Goal: Task Accomplishment & Management: Manage account settings

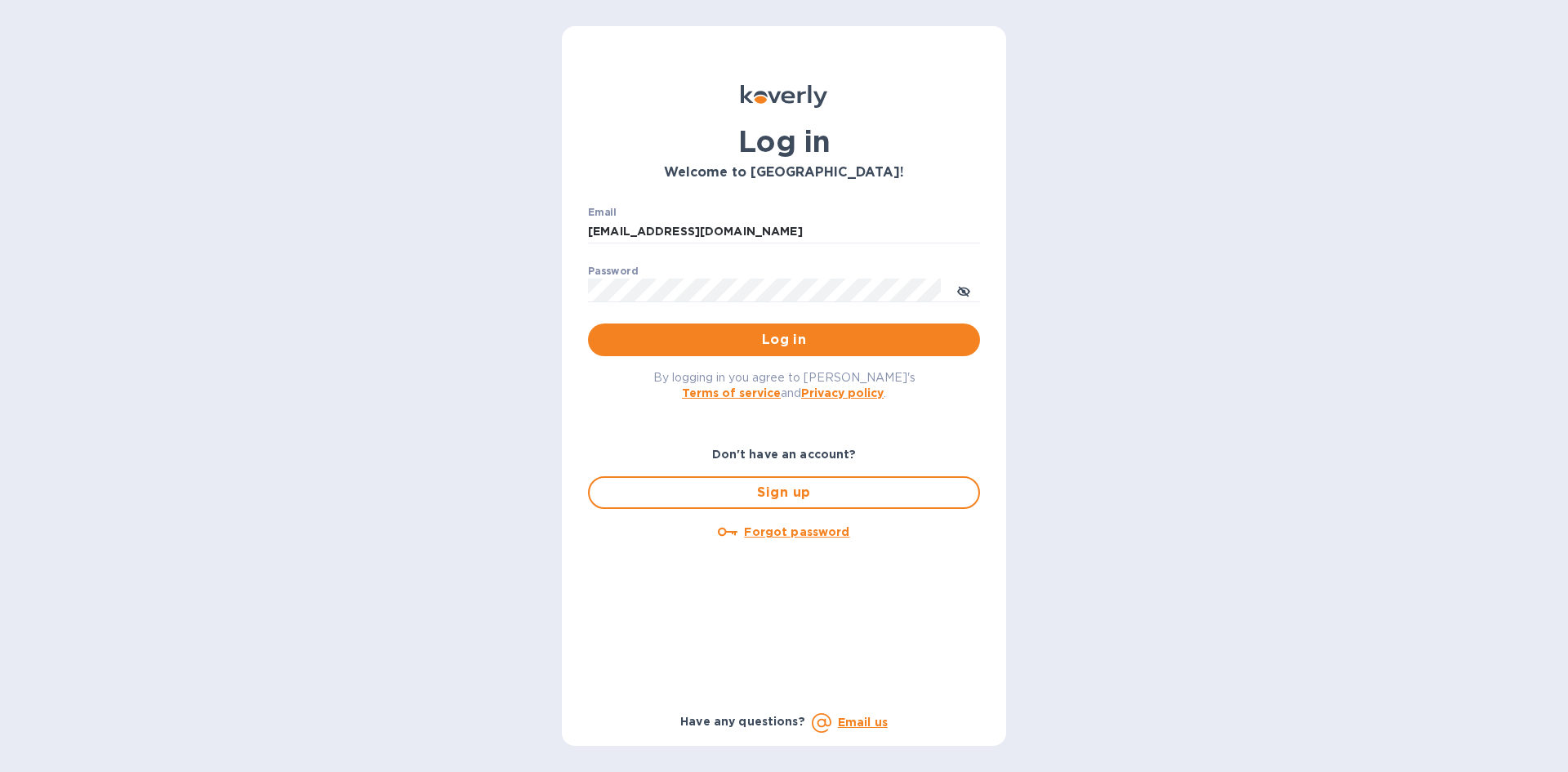
click at [900, 349] on span "Log in" at bounding box center [784, 340] width 366 height 20
type input "office@currentmechanics.com"
click at [776, 339] on span "Log in" at bounding box center [784, 340] width 366 height 20
type input "office@currentmechanics.com"
click at [781, 93] on img at bounding box center [784, 96] width 86 height 23
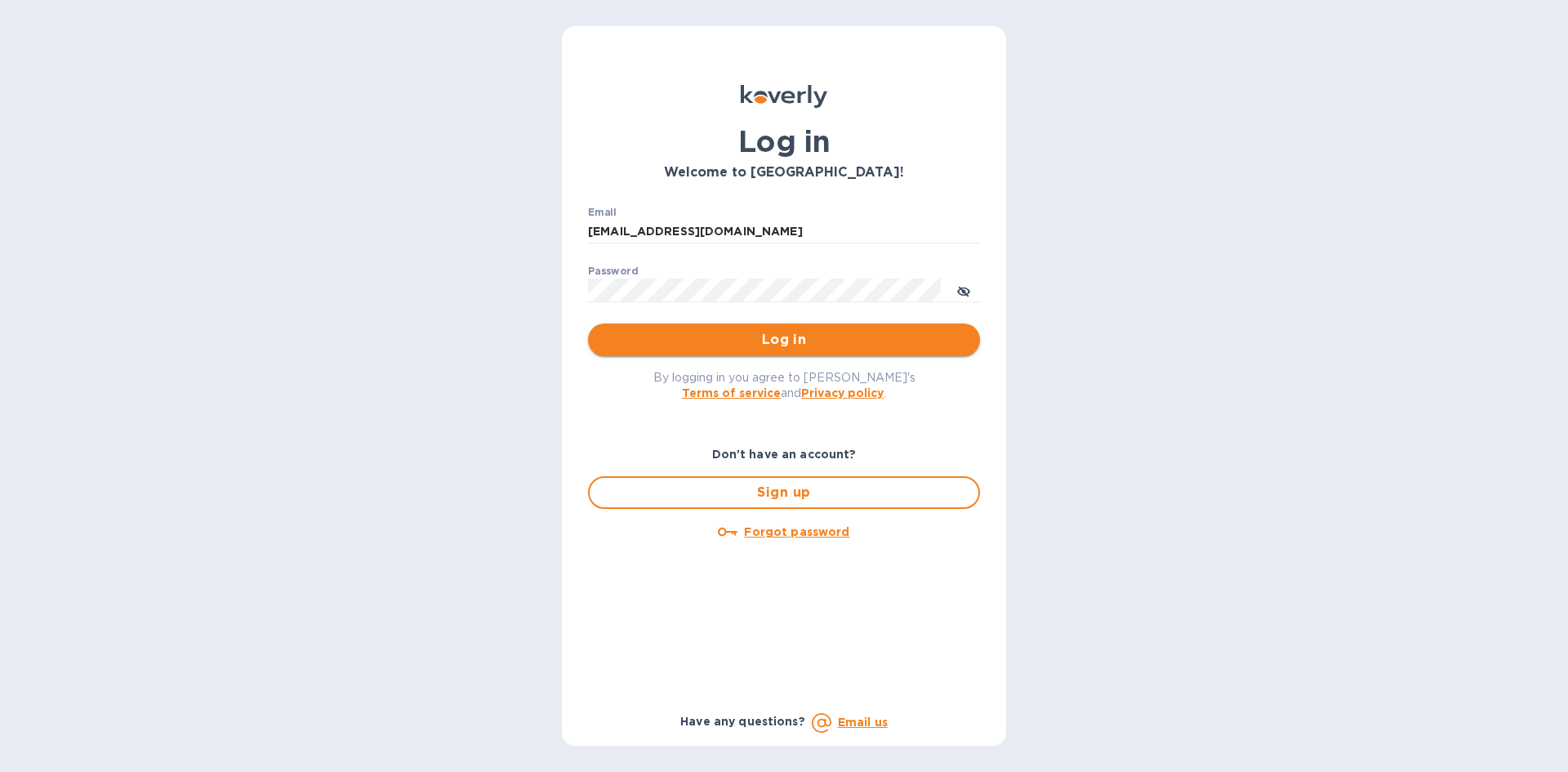
click at [843, 345] on span "Log in" at bounding box center [784, 340] width 366 height 20
type input "office@currentmechanics.com"
click at [853, 352] on button "Log in" at bounding box center [784, 340] width 392 height 33
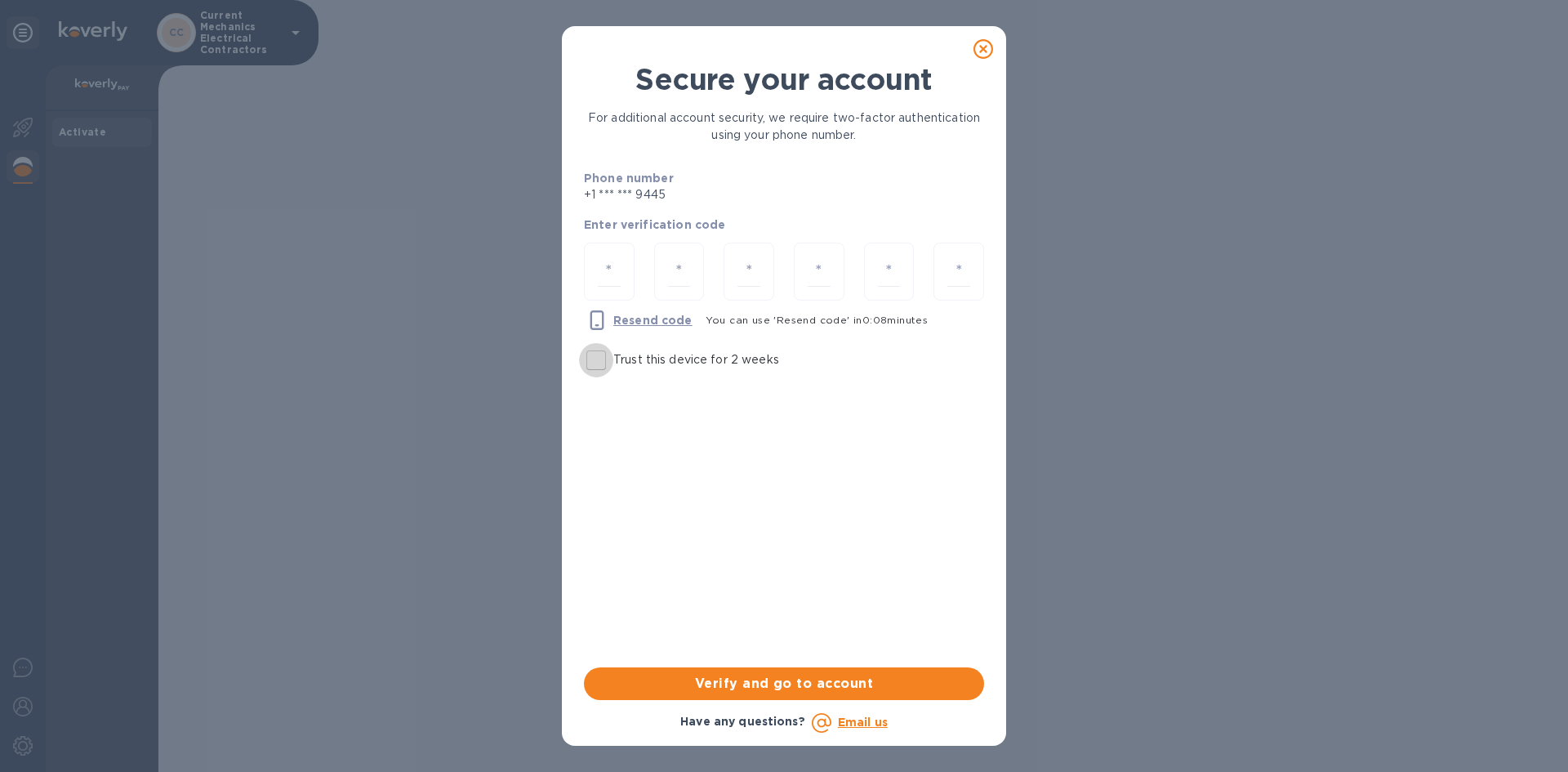
click at [598, 363] on input "Trust this device for 2 weeks" at bounding box center [596, 360] width 35 height 35
checkbox input "true"
click at [620, 253] on div at bounding box center [609, 271] width 51 height 58
type input "1"
type input "9"
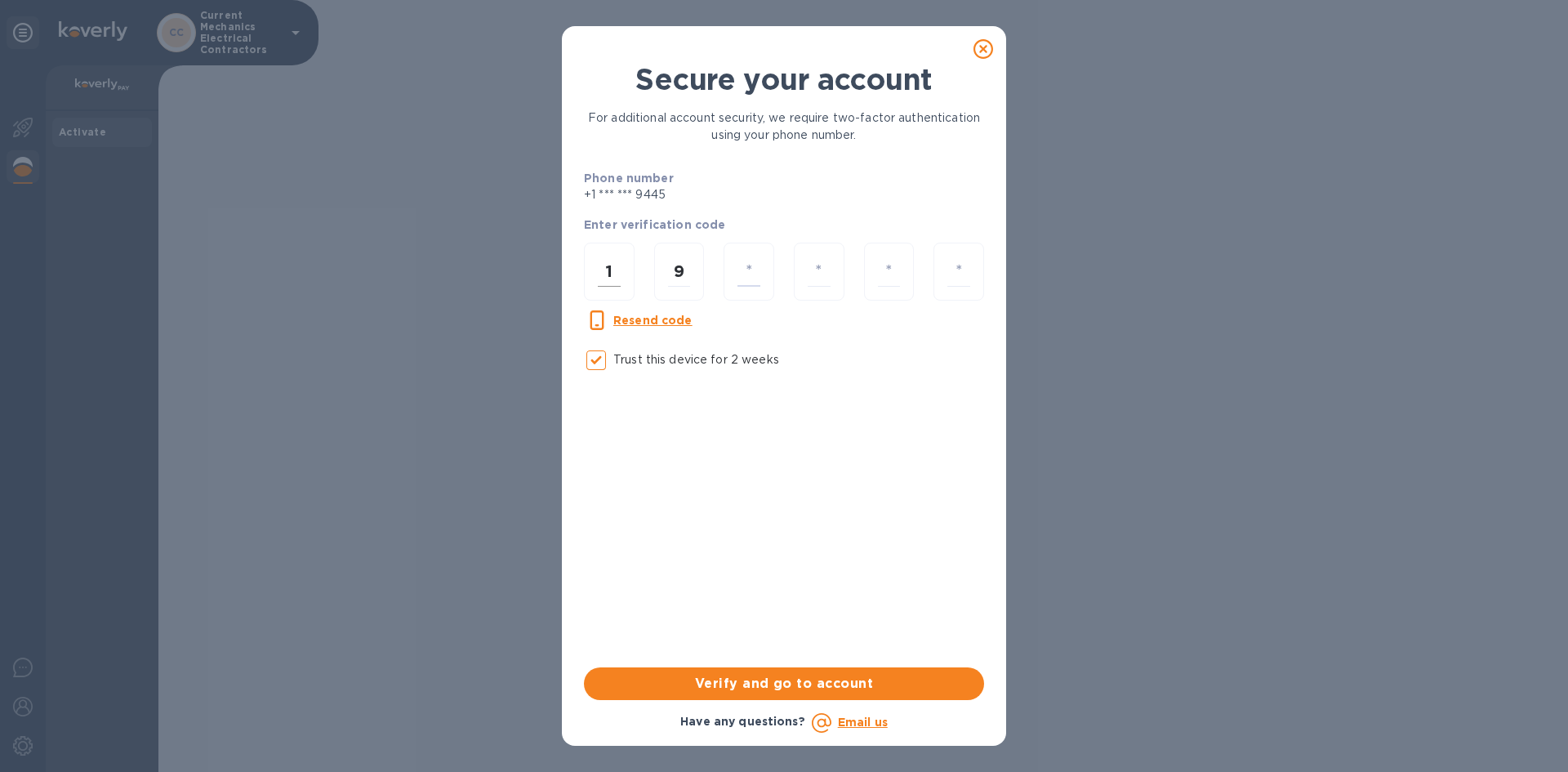
type input "0"
type input "5"
type input "1"
